Goal: Information Seeking & Learning: Check status

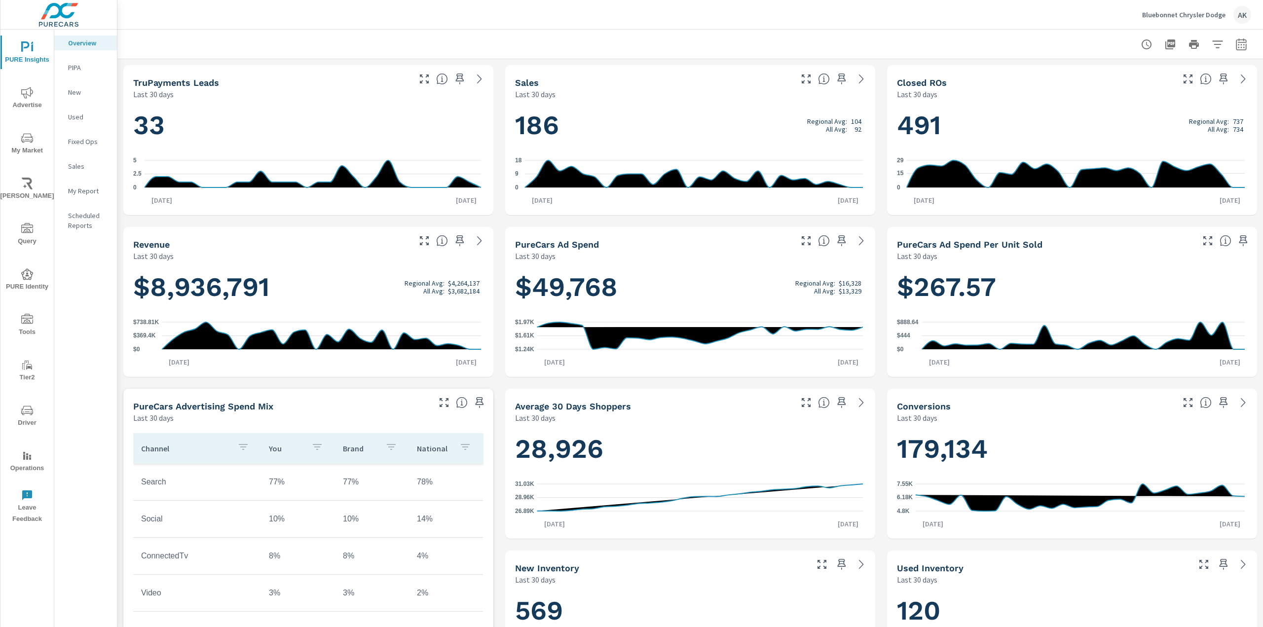
scroll to position [0, 0]
click at [1242, 42] on button "button" at bounding box center [1241, 45] width 20 height 20
click at [1167, 82] on select "Custom [DATE] Last week Last 7 days Last 14 days Last 30 days Last 45 days Last…" at bounding box center [1155, 86] width 99 height 20
click at [1106, 76] on select "Custom [DATE] Last week Last 7 days Last 14 days Last 30 days Last 45 days Last…" at bounding box center [1155, 86] width 99 height 20
select select "Last month"
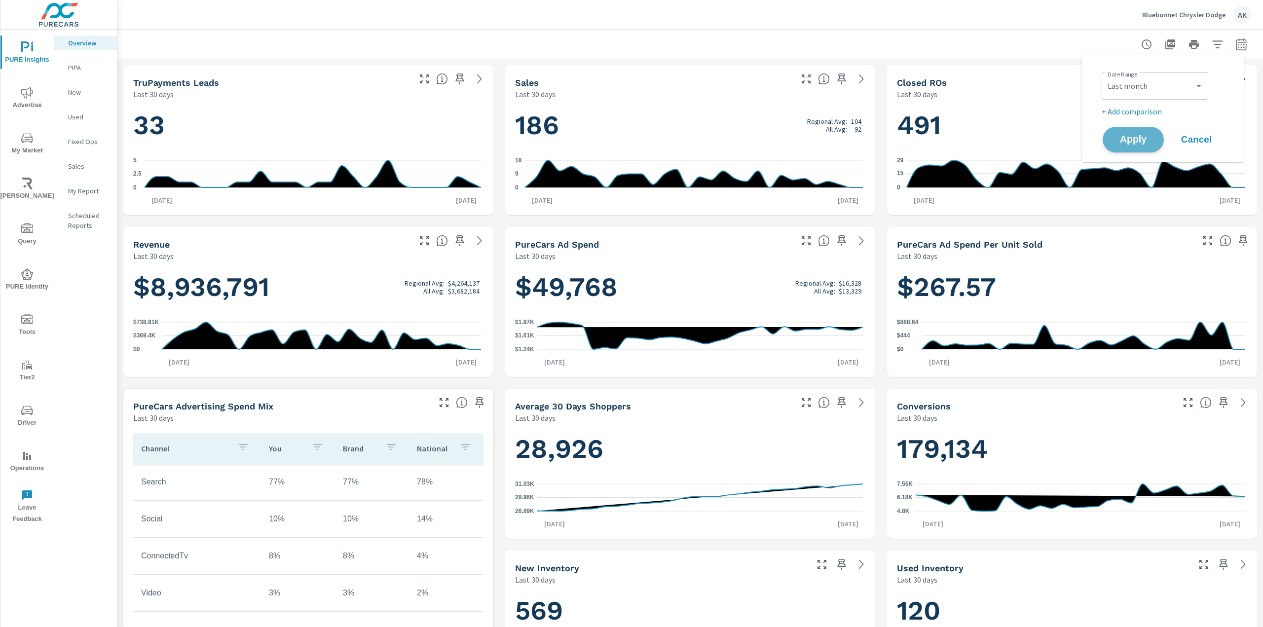
click at [1139, 147] on button "Apply" at bounding box center [1133, 140] width 61 height 26
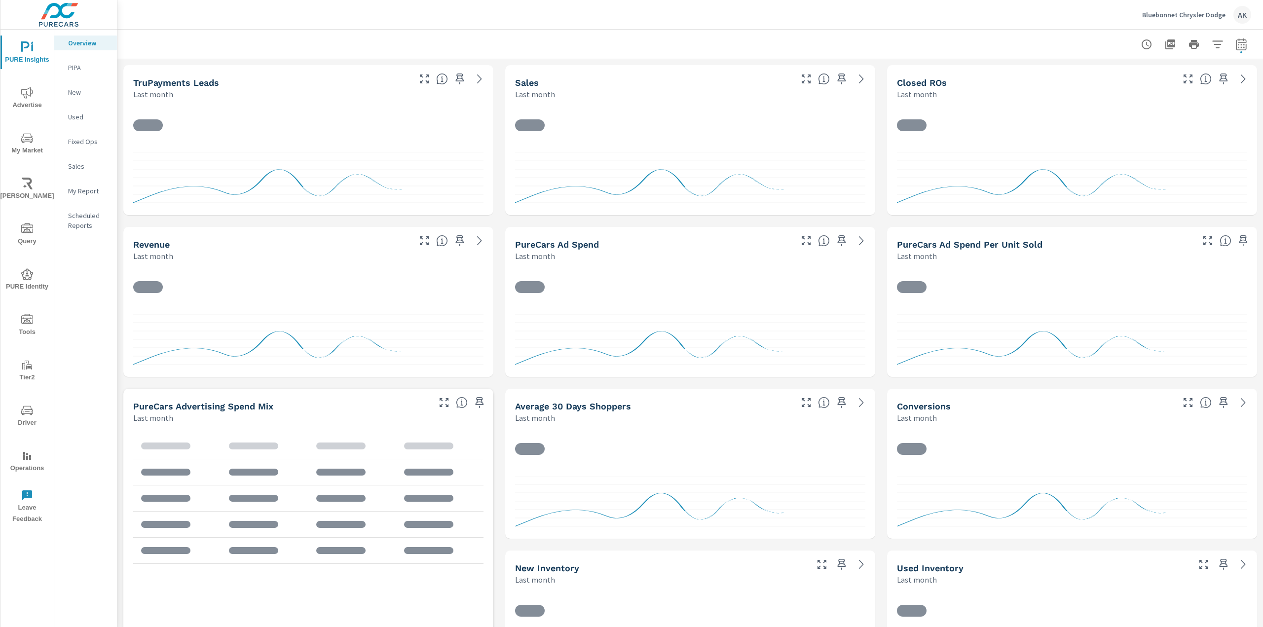
scroll to position [0, 0]
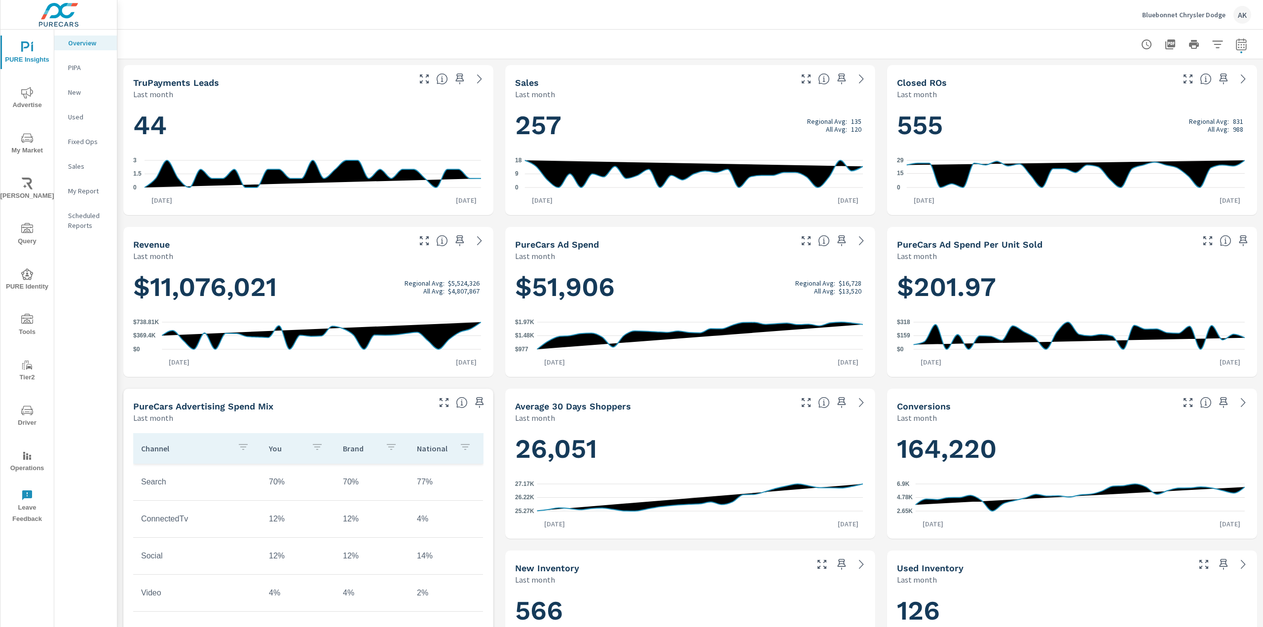
click at [27, 102] on span "Advertise" at bounding box center [26, 99] width 47 height 24
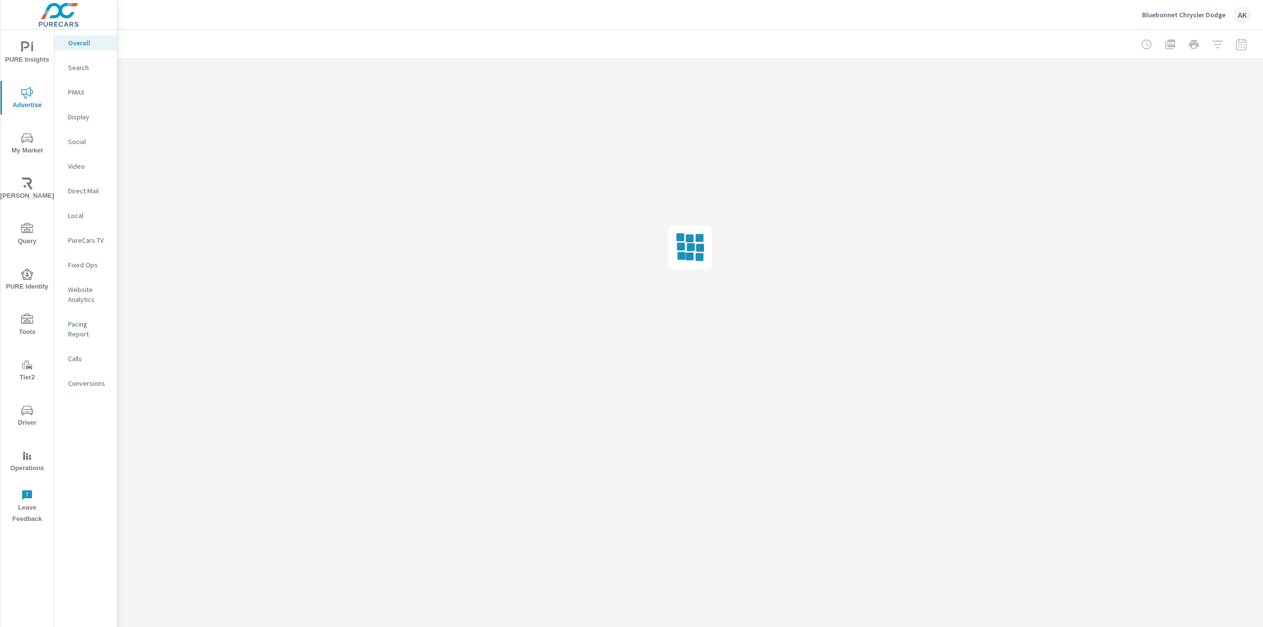
click at [73, 69] on p "Search" at bounding box center [88, 68] width 41 height 10
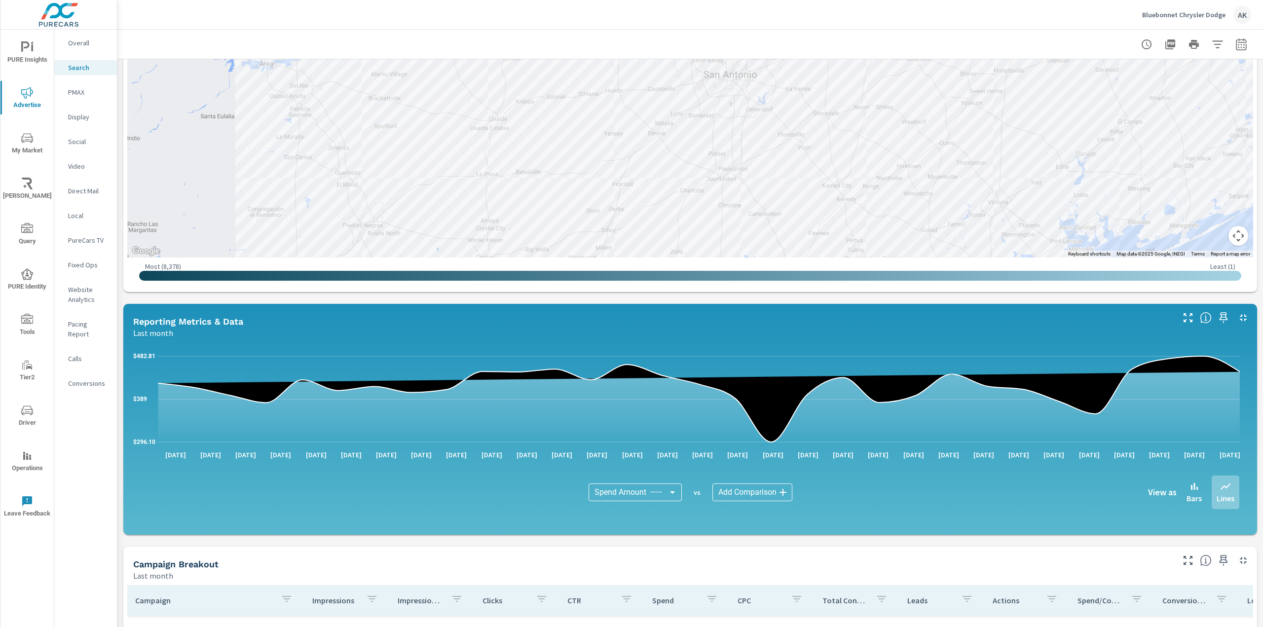
scroll to position [148, 0]
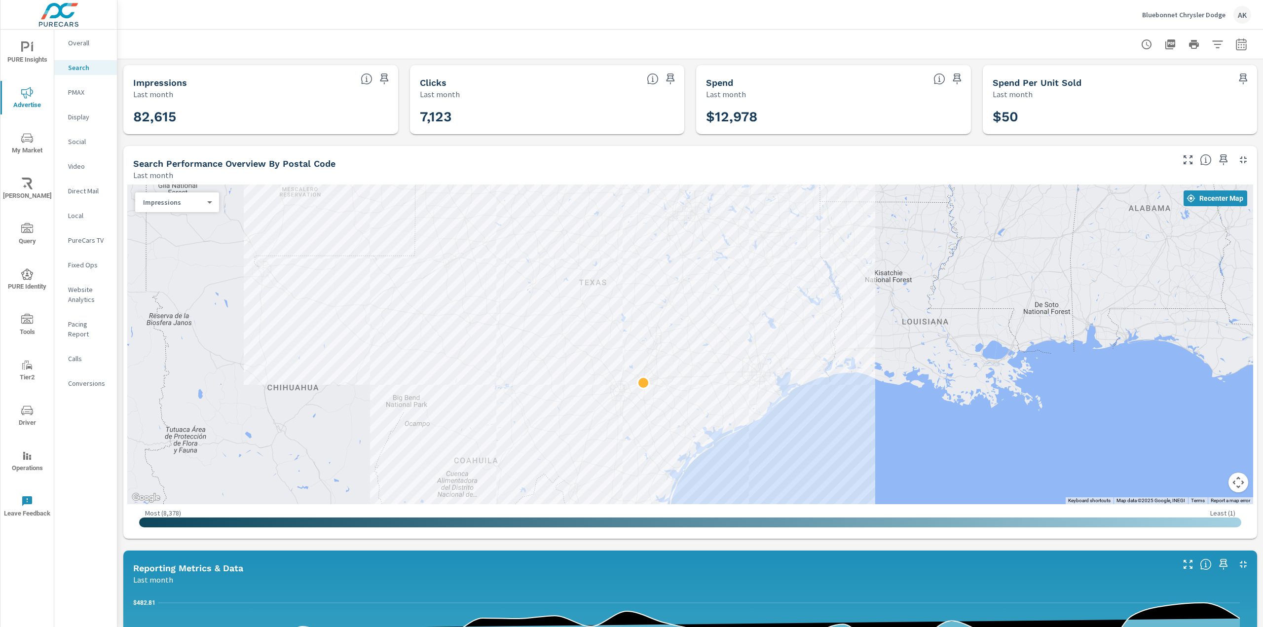
drag, startPoint x: 839, startPoint y: 293, endPoint x: 616, endPoint y: 391, distance: 244.3
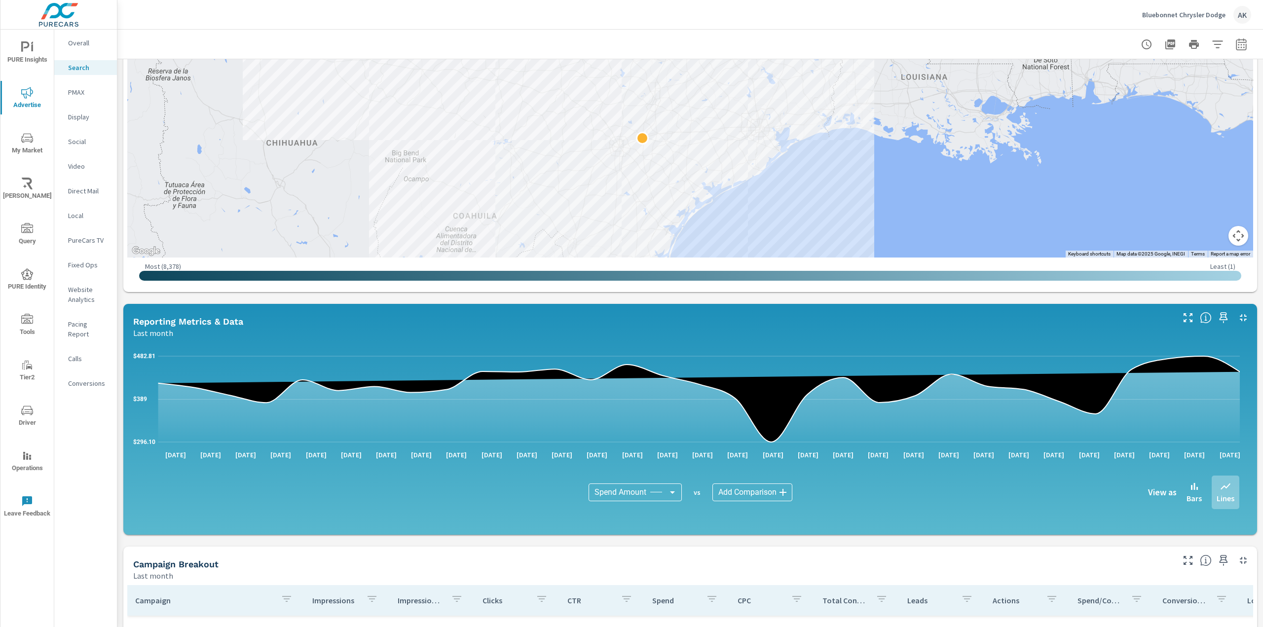
scroll to position [484, 0]
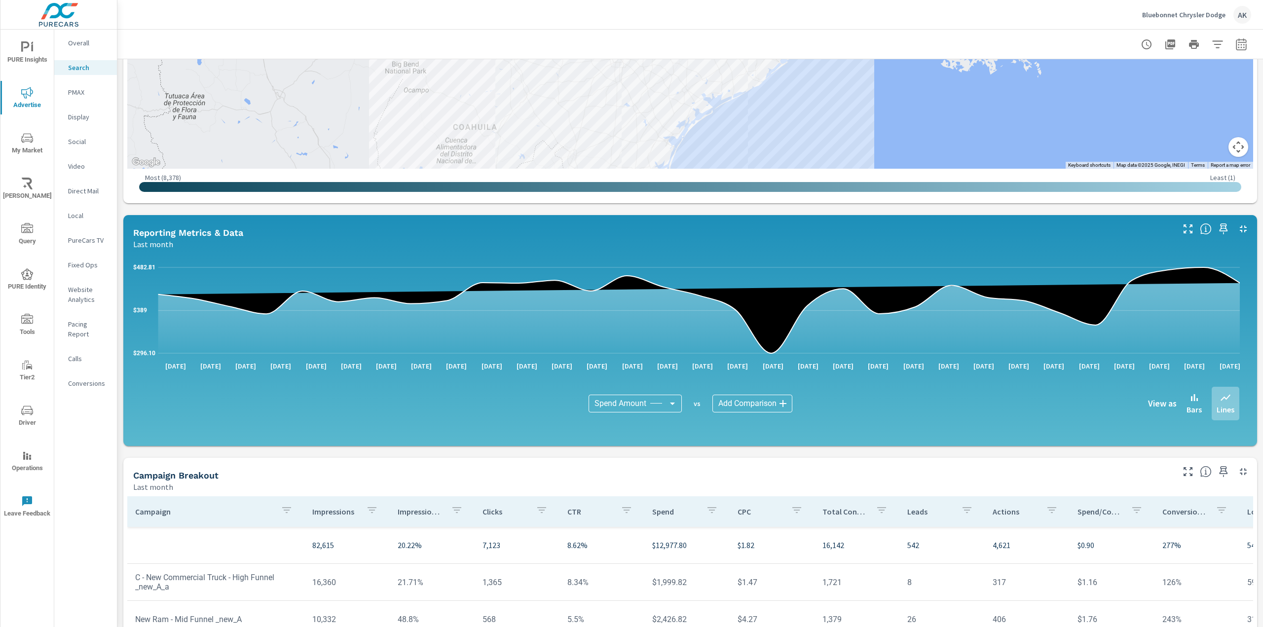
scroll to position [385, 0]
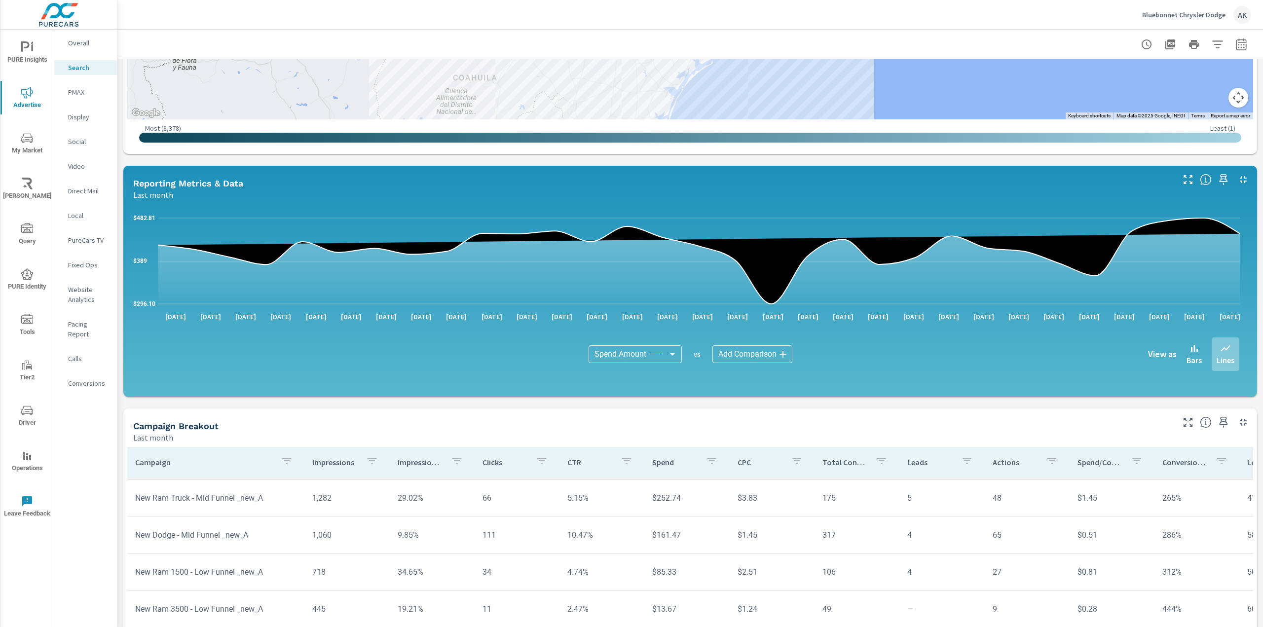
scroll to position [484, 0]
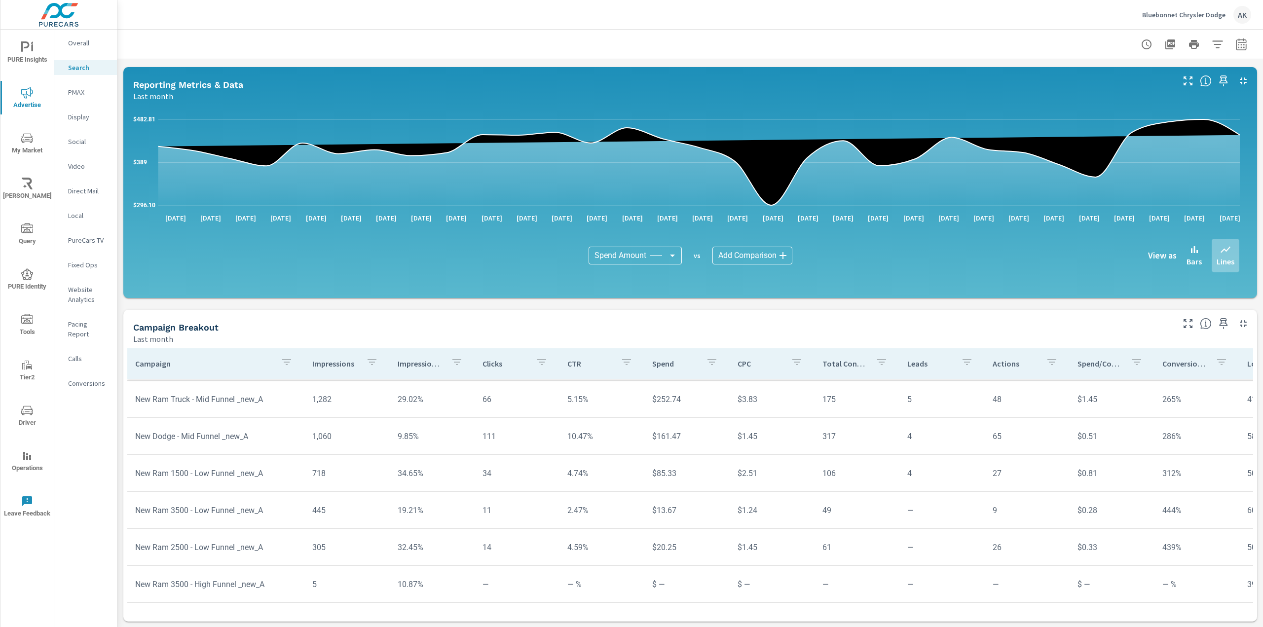
scroll to position [216, 0]
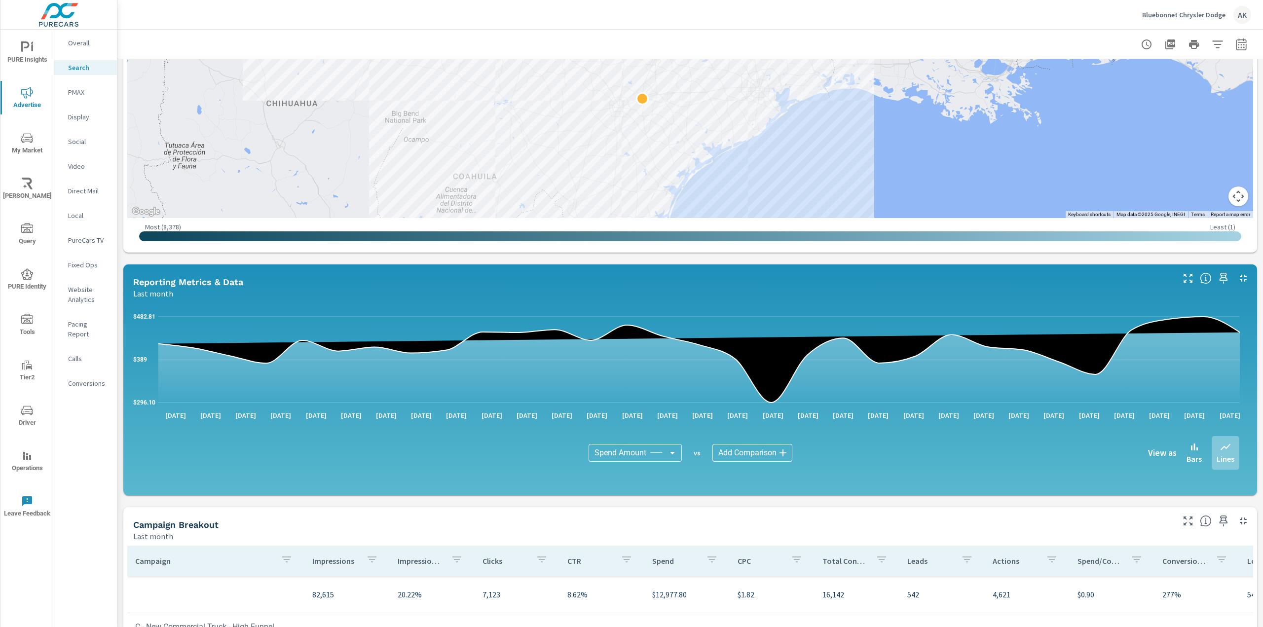
scroll to position [187, 0]
